Goal: Information Seeking & Learning: Learn about a topic

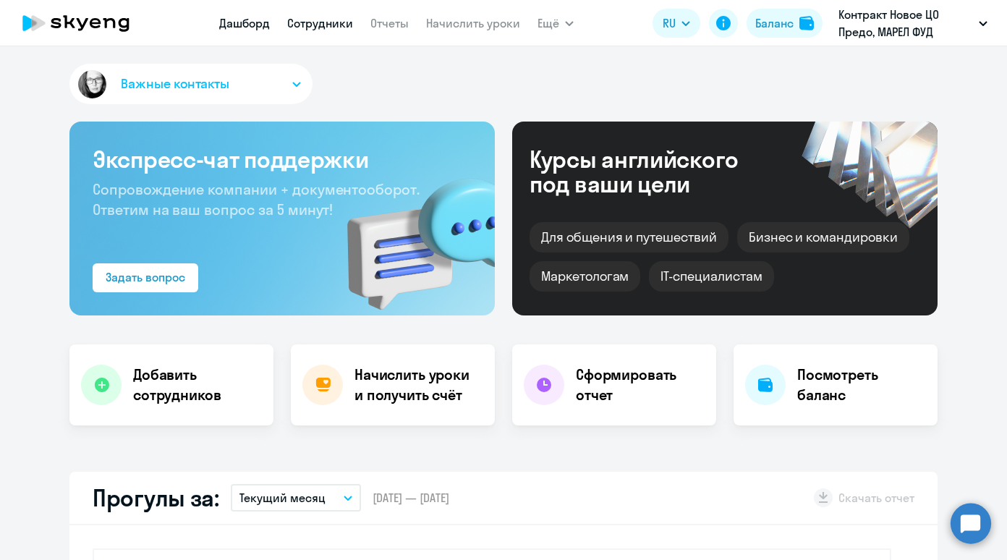
select select "30"
click at [318, 25] on link "Сотрудники" at bounding box center [320, 23] width 66 height 14
select select "30"
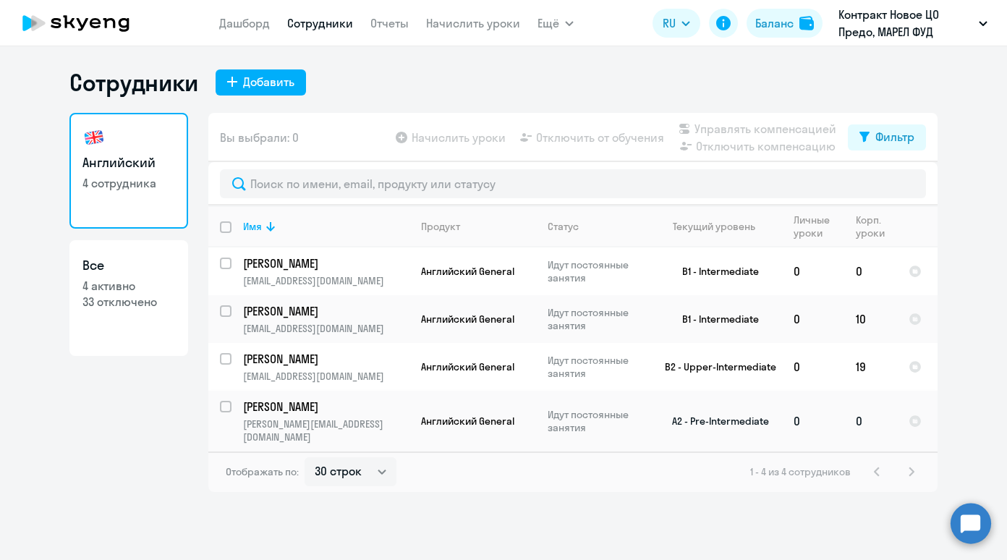
click at [269, 409] on p "[PERSON_NAME]" at bounding box center [324, 407] width 163 height 16
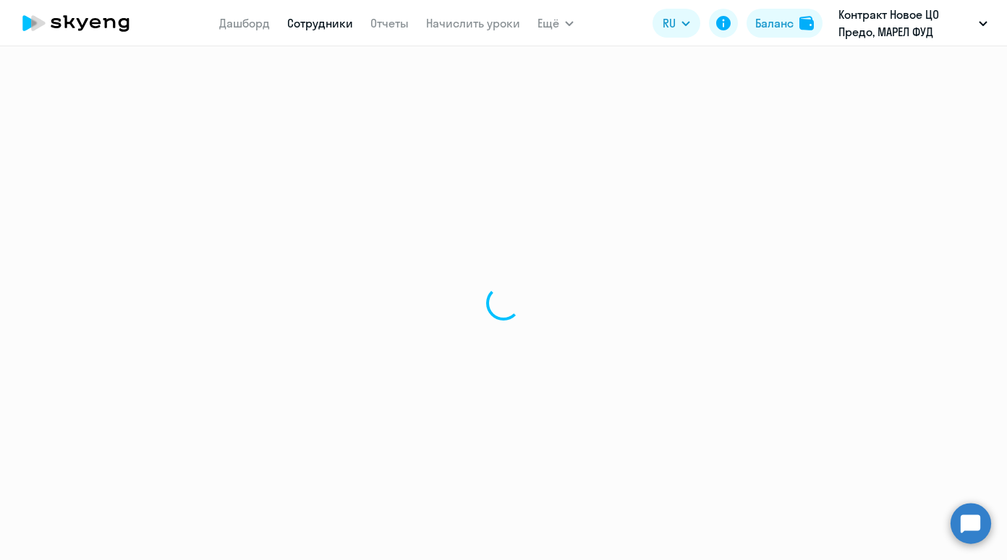
select select "english"
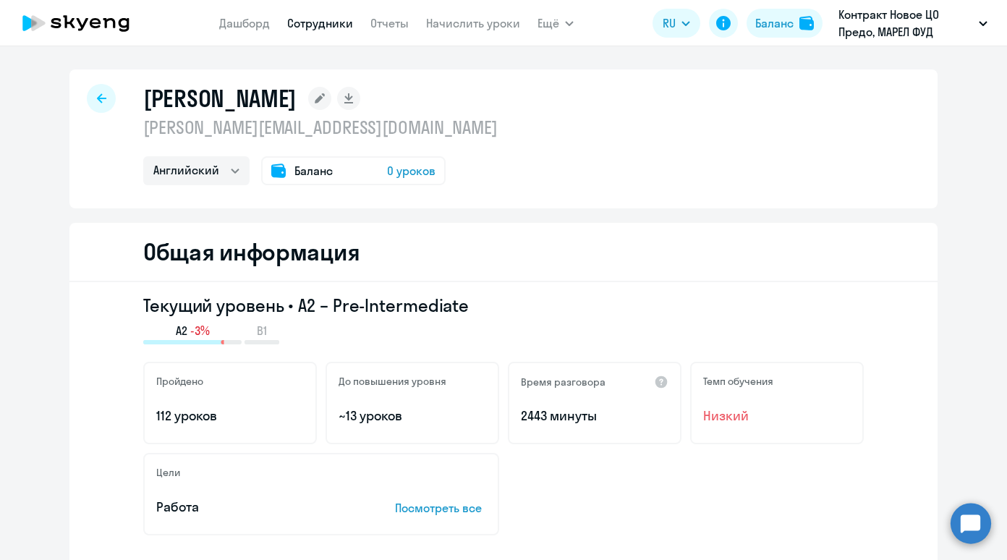
click at [296, 168] on span "Баланс" at bounding box center [313, 170] width 38 height 17
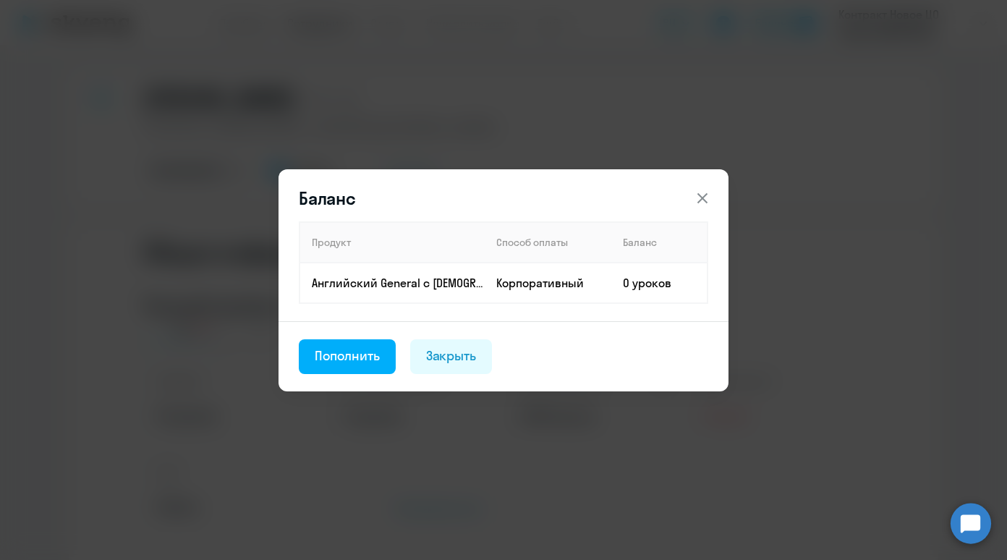
click at [701, 198] on icon at bounding box center [702, 198] width 17 height 17
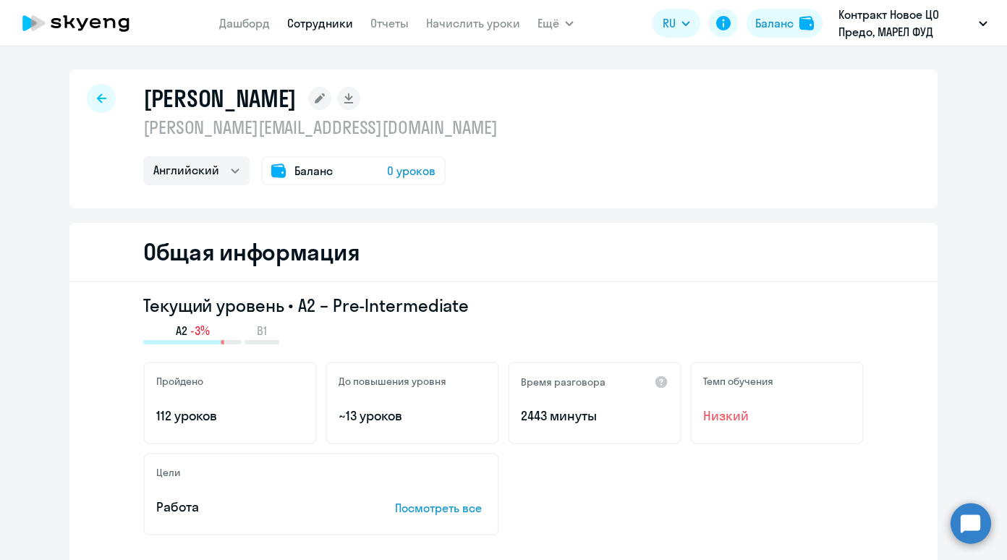
select select "30"
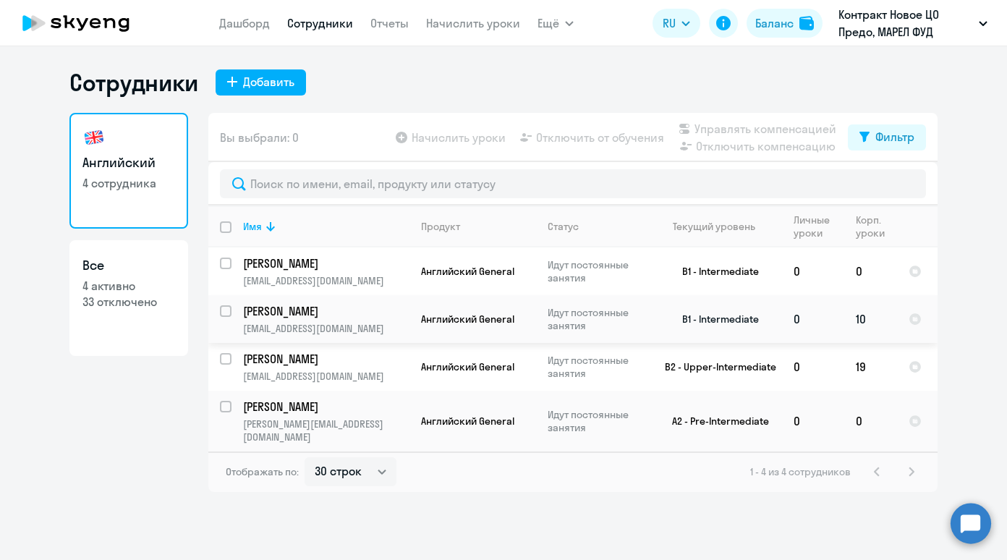
click at [290, 312] on p "[PERSON_NAME]" at bounding box center [324, 311] width 163 height 16
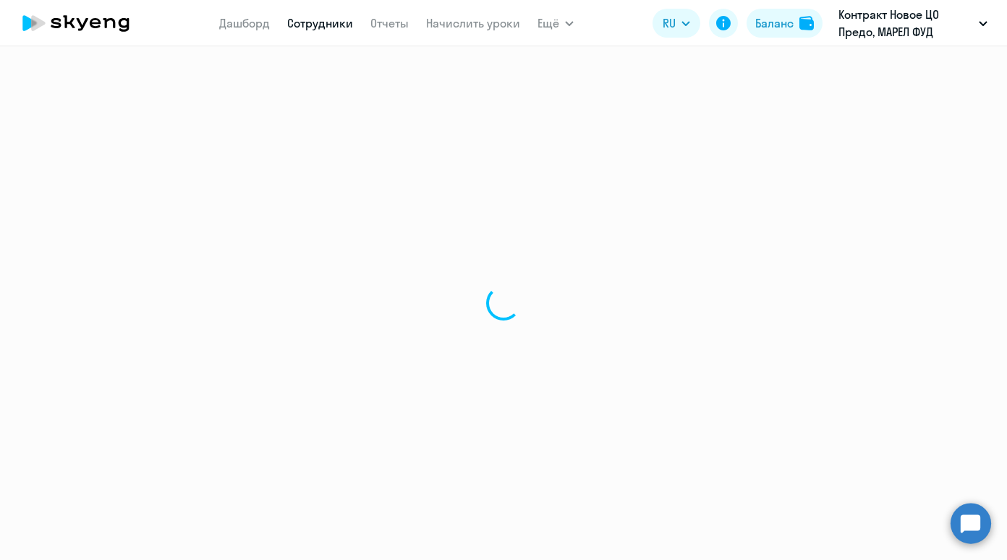
select select "english"
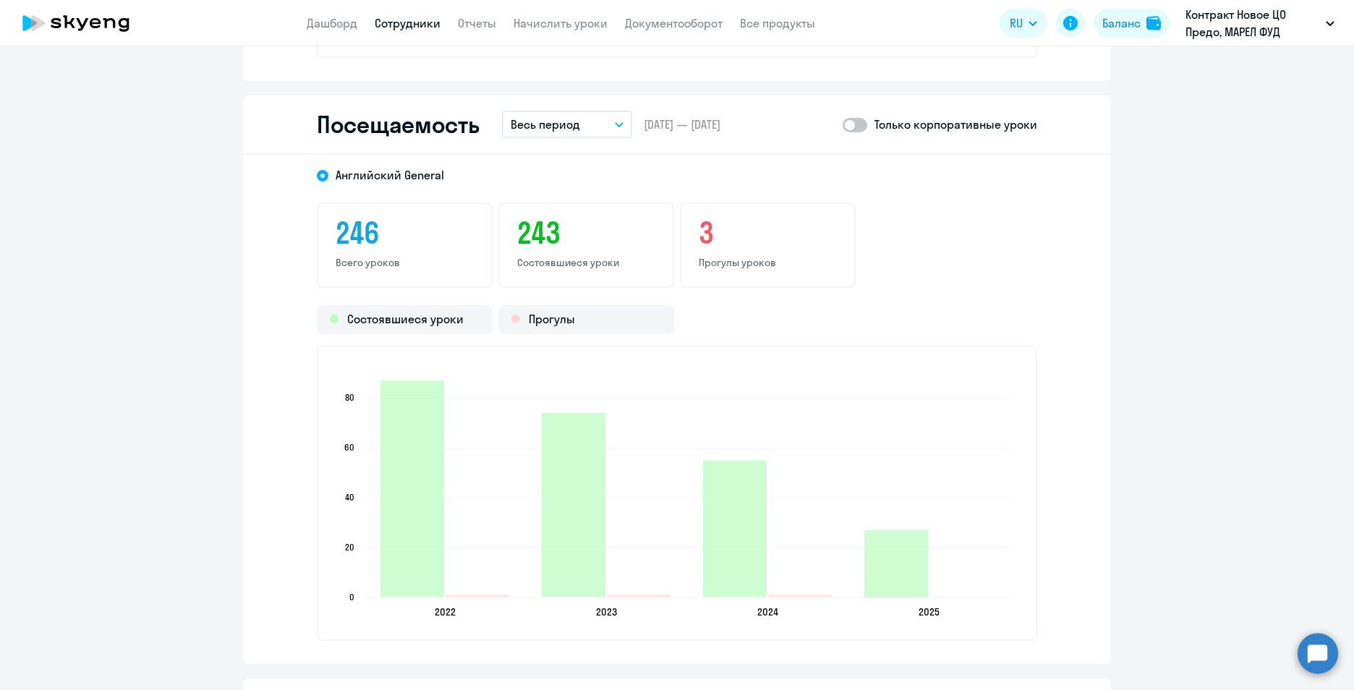
scroll to position [1839, 0]
